Goal: Information Seeking & Learning: Find specific fact

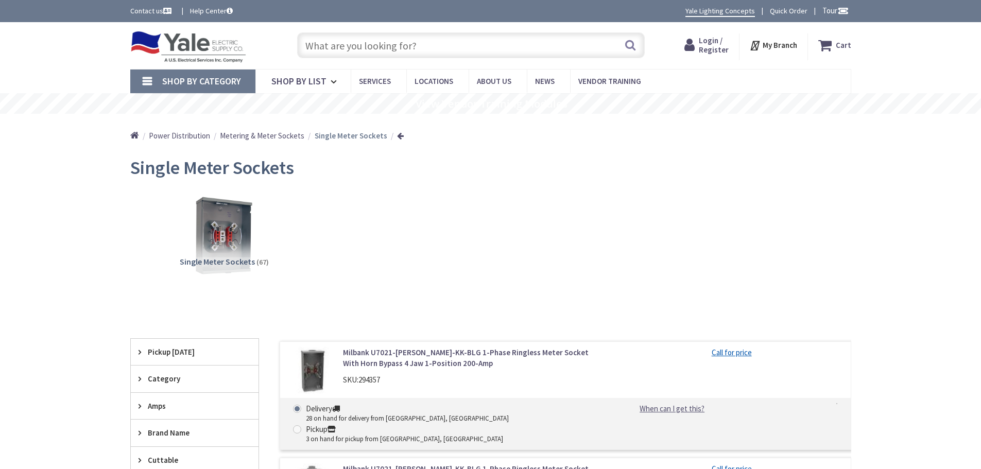
click at [172, 86] on span "Shop By Category" at bounding box center [201, 81] width 79 height 12
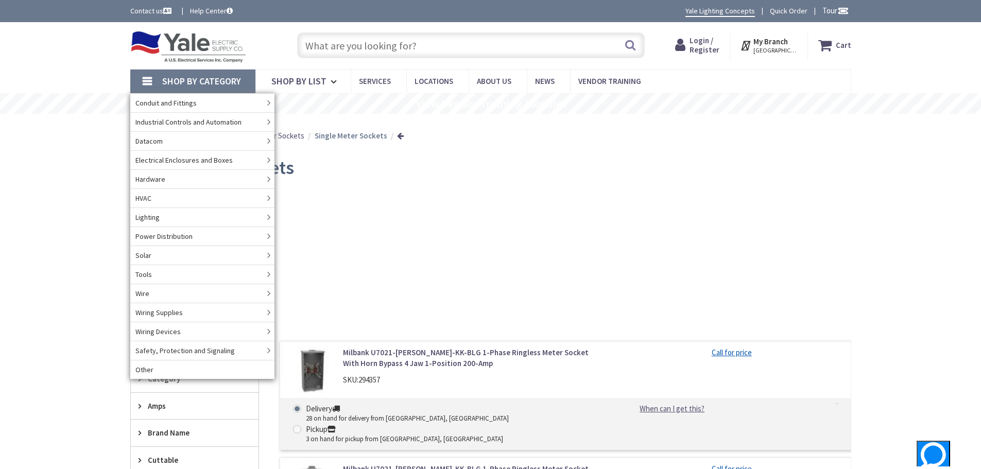
click at [348, 48] on input "text" at bounding box center [471, 45] width 348 height 26
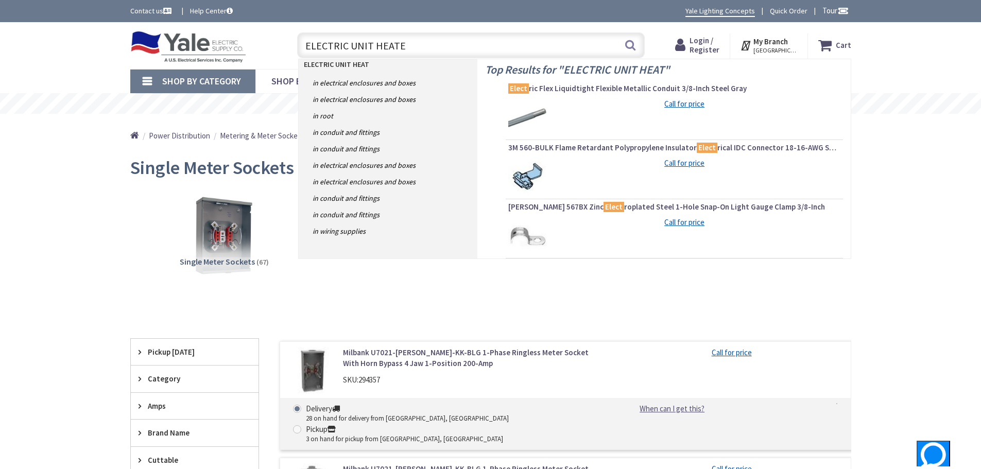
type input "ELECTRIC UNIT HEATER"
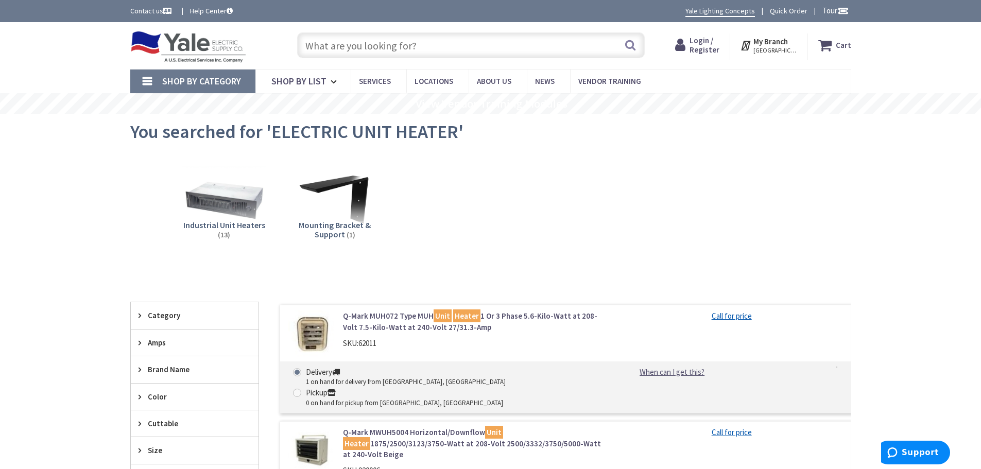
click at [385, 52] on input "text" at bounding box center [471, 45] width 348 height 26
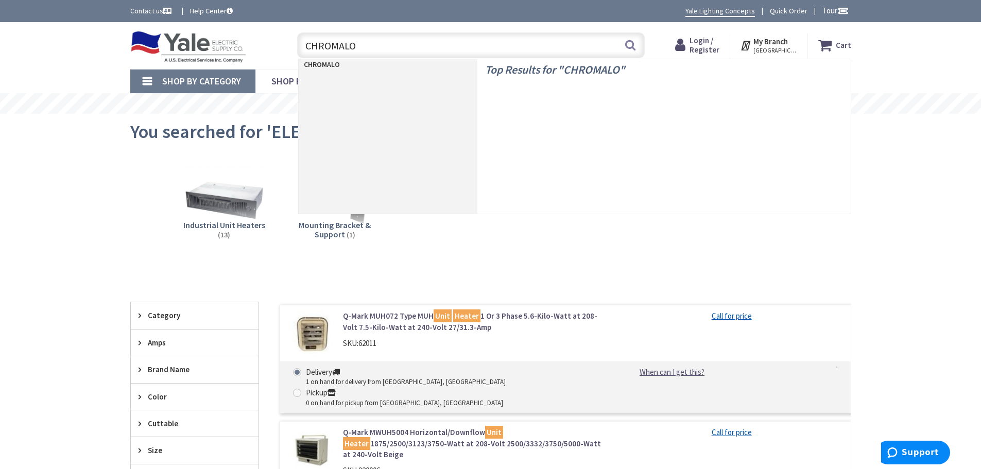
type input "CHROMALOX"
